Goal: Task Accomplishment & Management: Complete application form

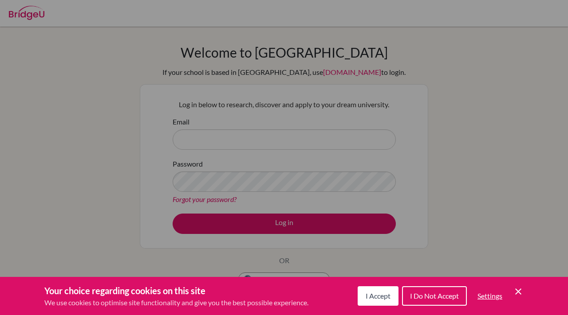
click at [383, 299] on span "I Accept" at bounding box center [377, 296] width 25 height 8
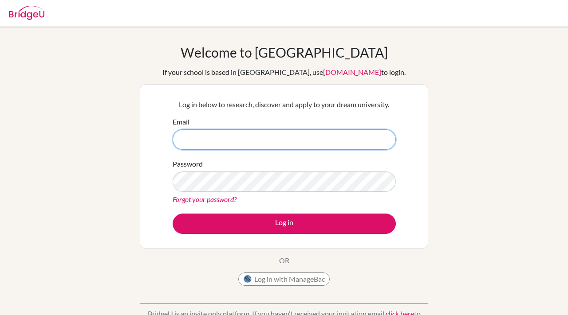
click at [338, 142] on input "Email" at bounding box center [284, 140] width 223 height 20
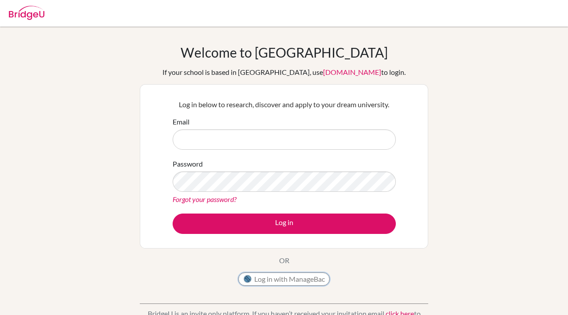
click at [291, 279] on button "Log in with ManageBac" at bounding box center [283, 279] width 91 height 13
click at [248, 144] on input "Email" at bounding box center [284, 140] width 223 height 20
type input "[EMAIL_ADDRESS][DOMAIN_NAME]"
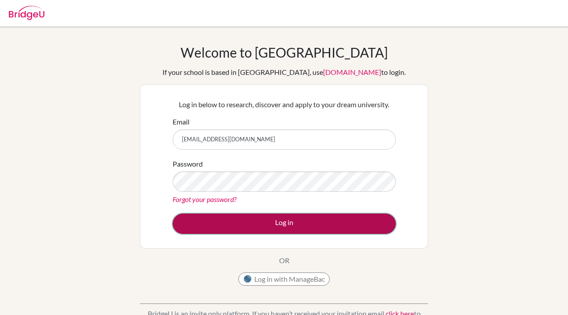
click at [273, 219] on button "Log in" at bounding box center [284, 224] width 223 height 20
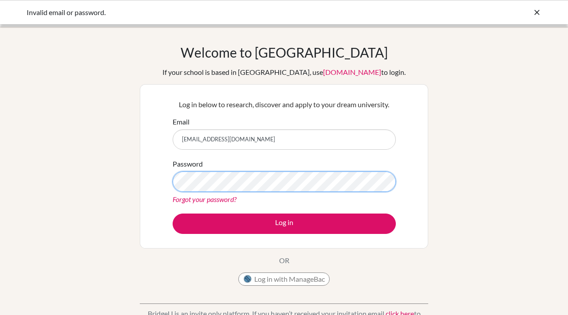
click at [173, 214] on button "Log in" at bounding box center [284, 224] width 223 height 20
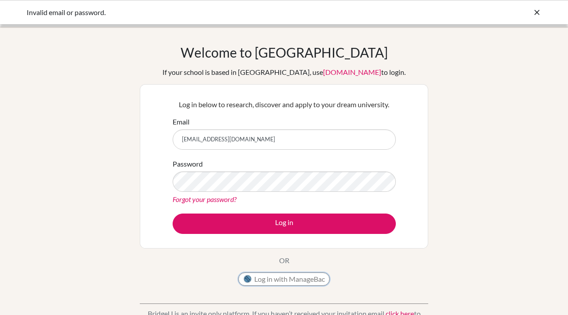
click at [277, 275] on button "Log in with ManageBac" at bounding box center [283, 279] width 91 height 13
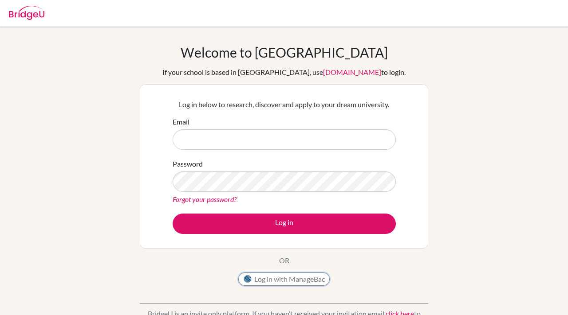
click at [291, 283] on button "Log in with ManageBac" at bounding box center [283, 279] width 91 height 13
click at [289, 268] on div "Welcome to BridgeU If your school is based in China, use app.bridge-u.com.cn to…" at bounding box center [284, 167] width 288 height 246
click at [289, 275] on button "Log in with ManageBac" at bounding box center [283, 279] width 91 height 13
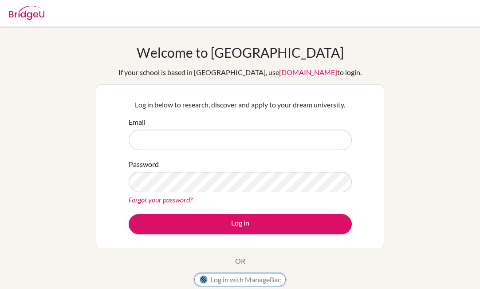
click at [251, 278] on button "Log in with ManageBac" at bounding box center [239, 279] width 91 height 13
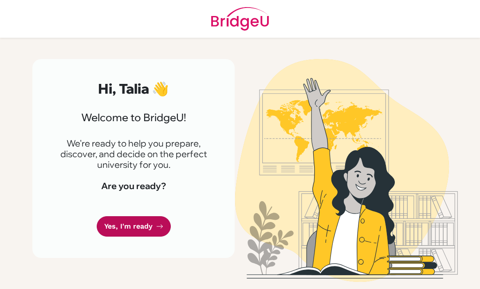
click at [145, 227] on link "Yes, I'm ready" at bounding box center [134, 226] width 74 height 21
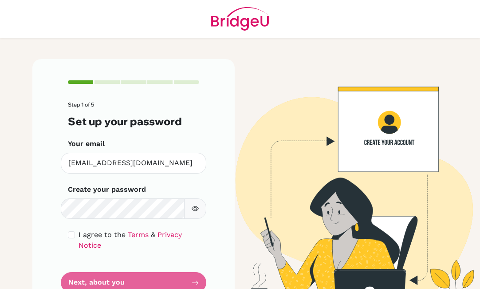
click at [195, 208] on icon "button" at bounding box center [195, 208] width 7 height 7
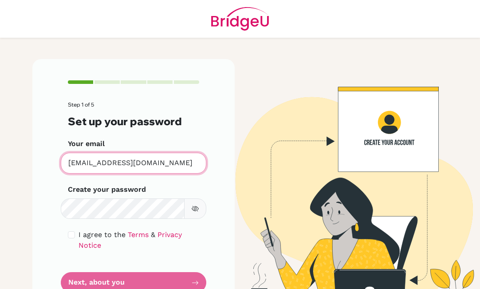
drag, startPoint x: 175, startPoint y: 170, endPoint x: 63, endPoint y: 165, distance: 111.5
click at [63, 165] on input "dia14001@diaestudents.com" at bounding box center [133, 163] width 145 height 21
click at [166, 160] on input "dia14001@diaestudents.com" at bounding box center [133, 163] width 145 height 21
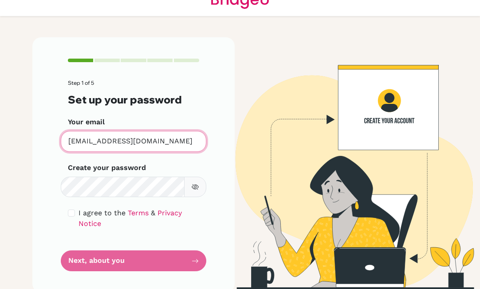
scroll to position [21, 0]
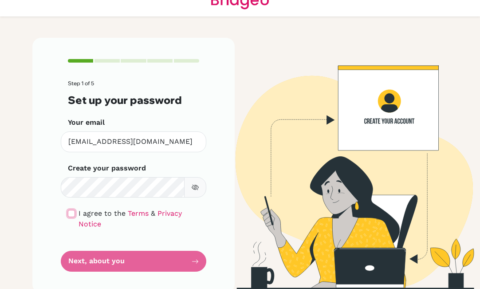
click at [70, 212] on input "checkbox" at bounding box center [71, 213] width 7 height 7
checkbox input "true"
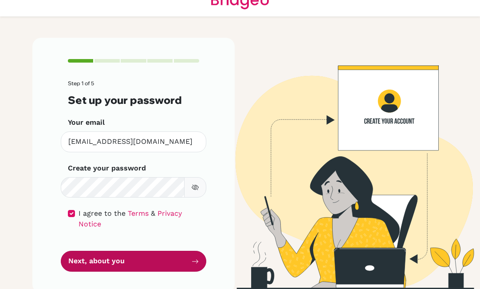
click at [97, 251] on button "Next, about you" at bounding box center [133, 261] width 145 height 21
